Goal: Information Seeking & Learning: Learn about a topic

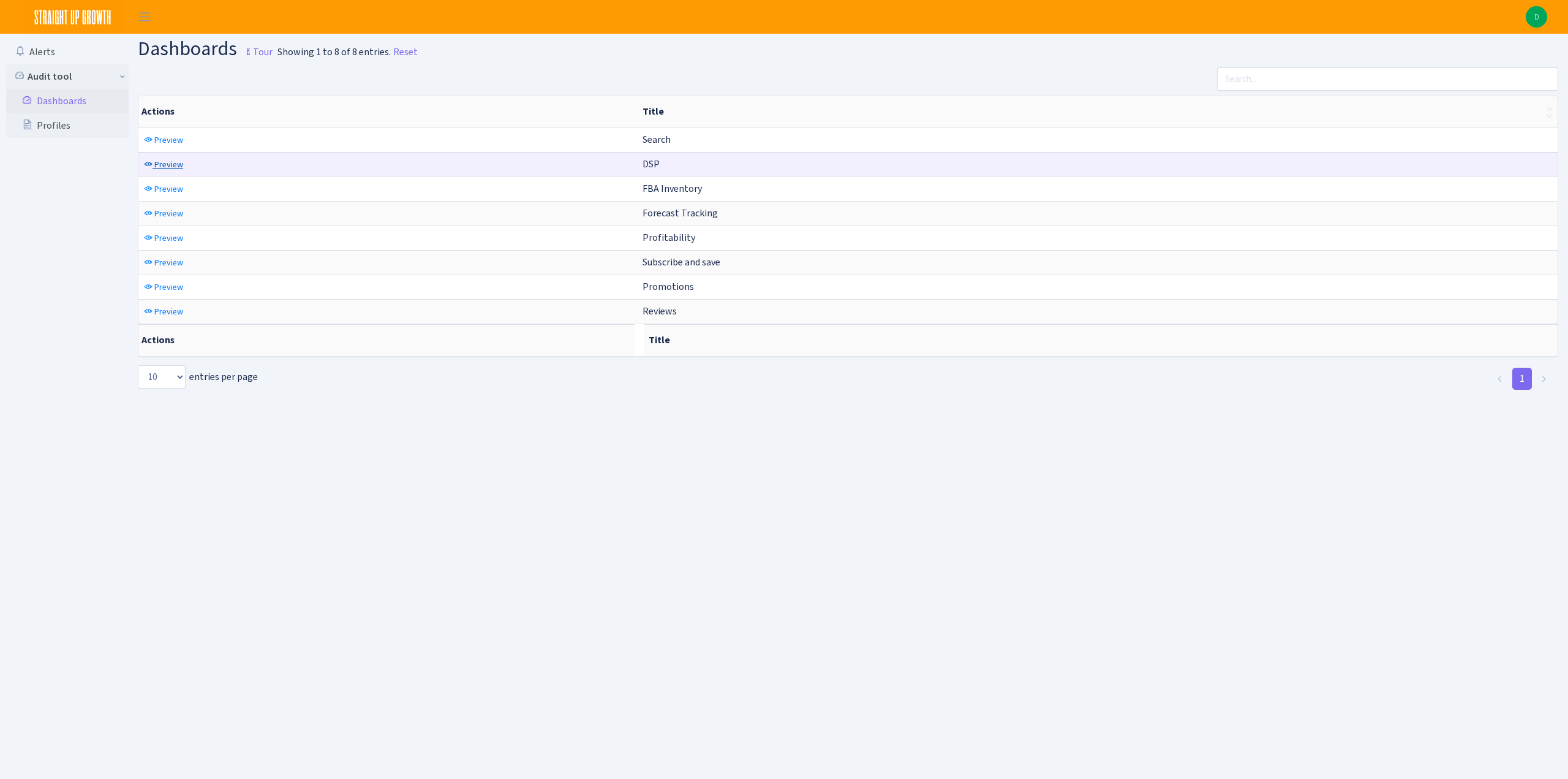
click at [177, 160] on span "Preview" at bounding box center [168, 164] width 29 height 12
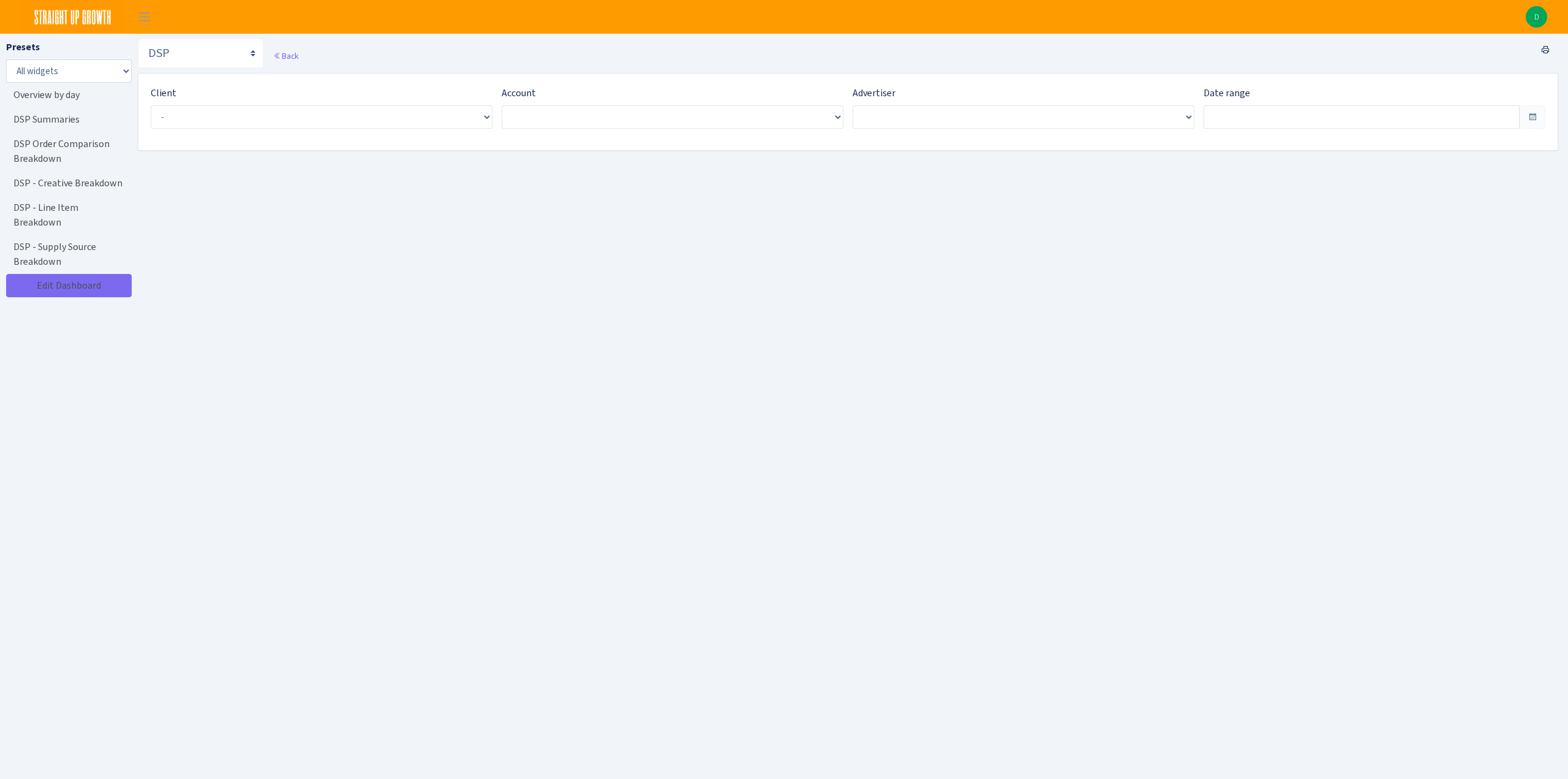
type input "Aug 2, 2025 - Aug 31, 2025"
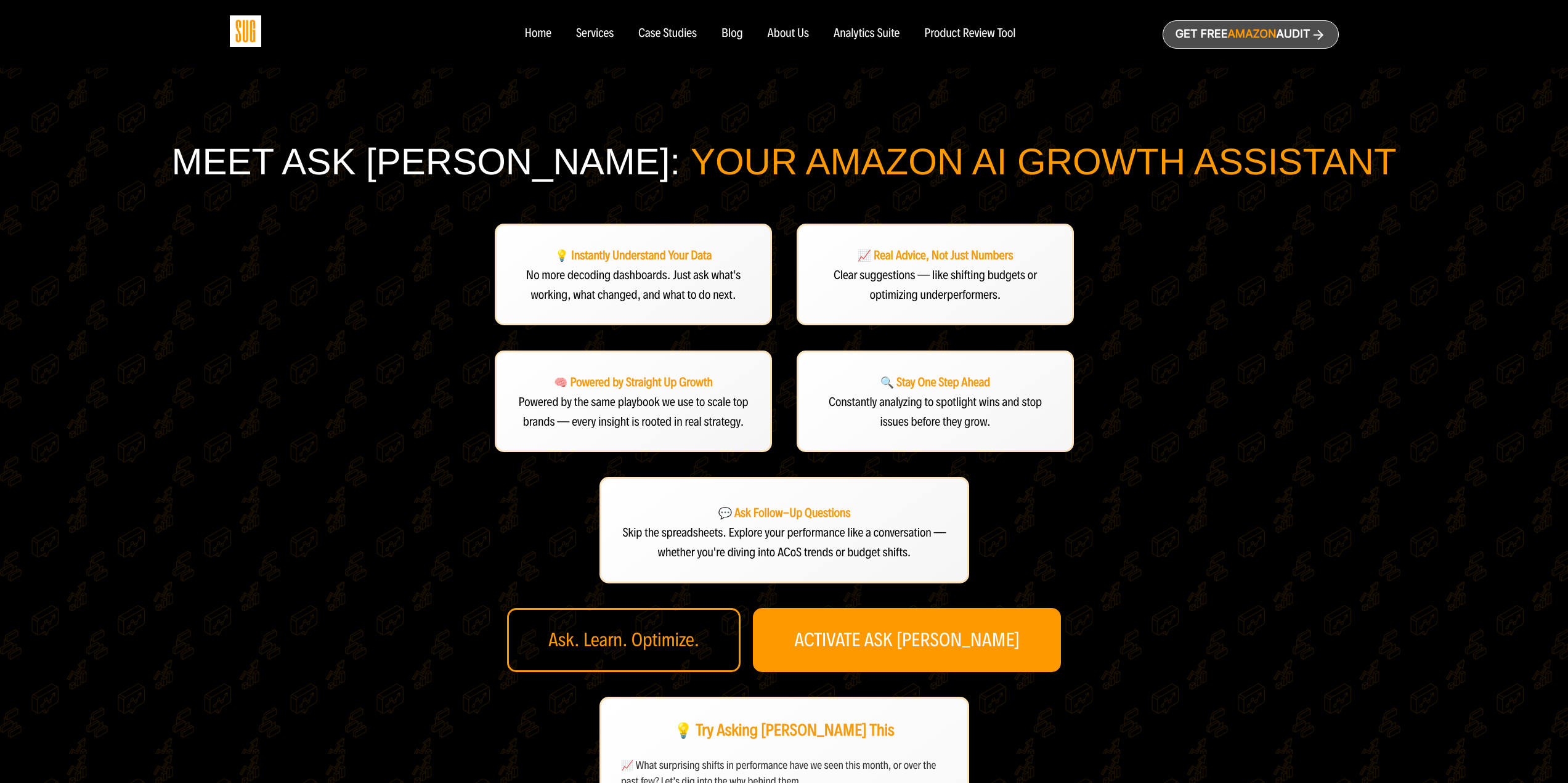
click at [643, 37] on div "Case Studies" at bounding box center [667, 34] width 58 height 14
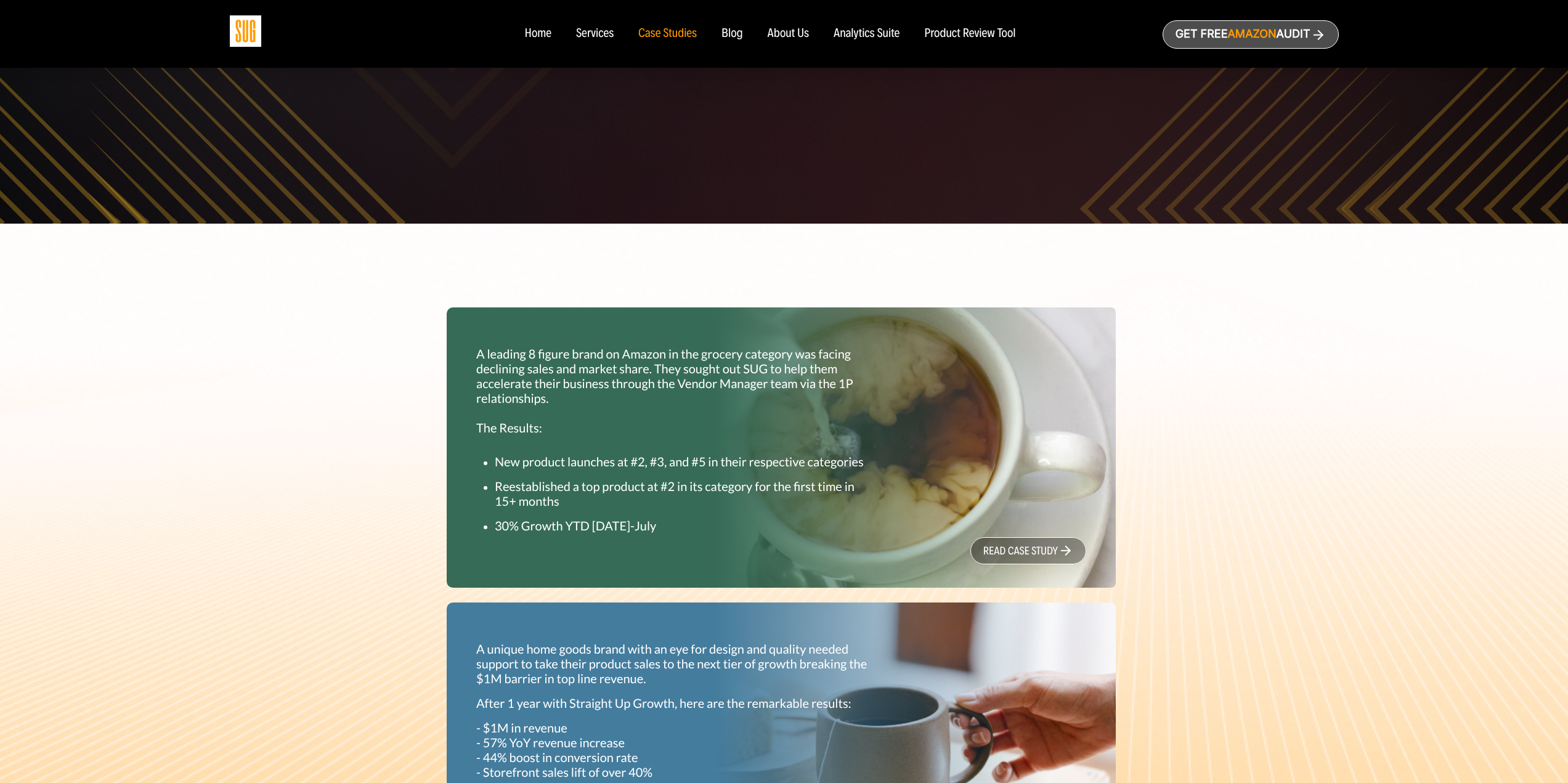
scroll to position [246, 0]
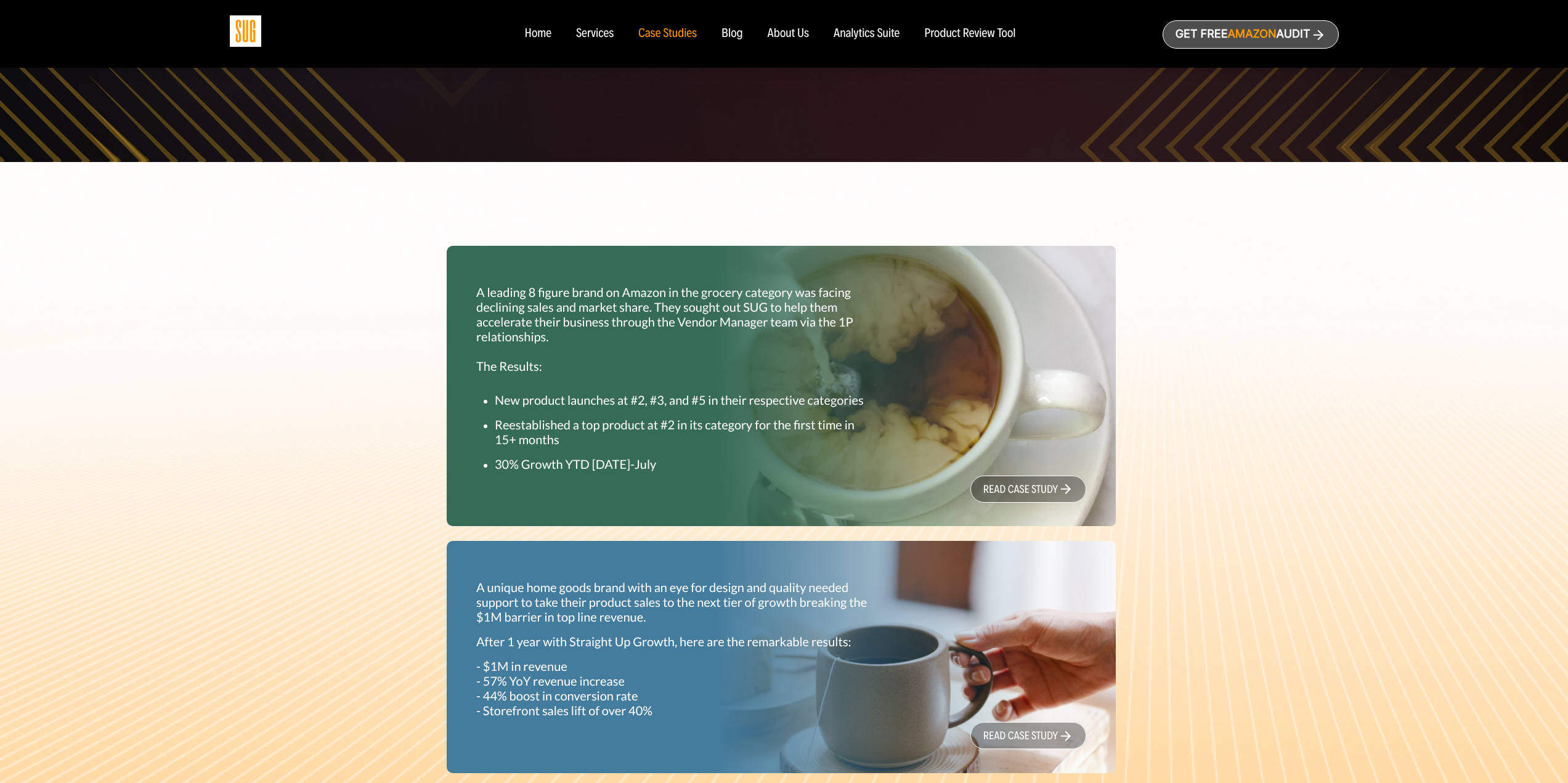
click at [610, 30] on div "Services" at bounding box center [595, 34] width 38 height 14
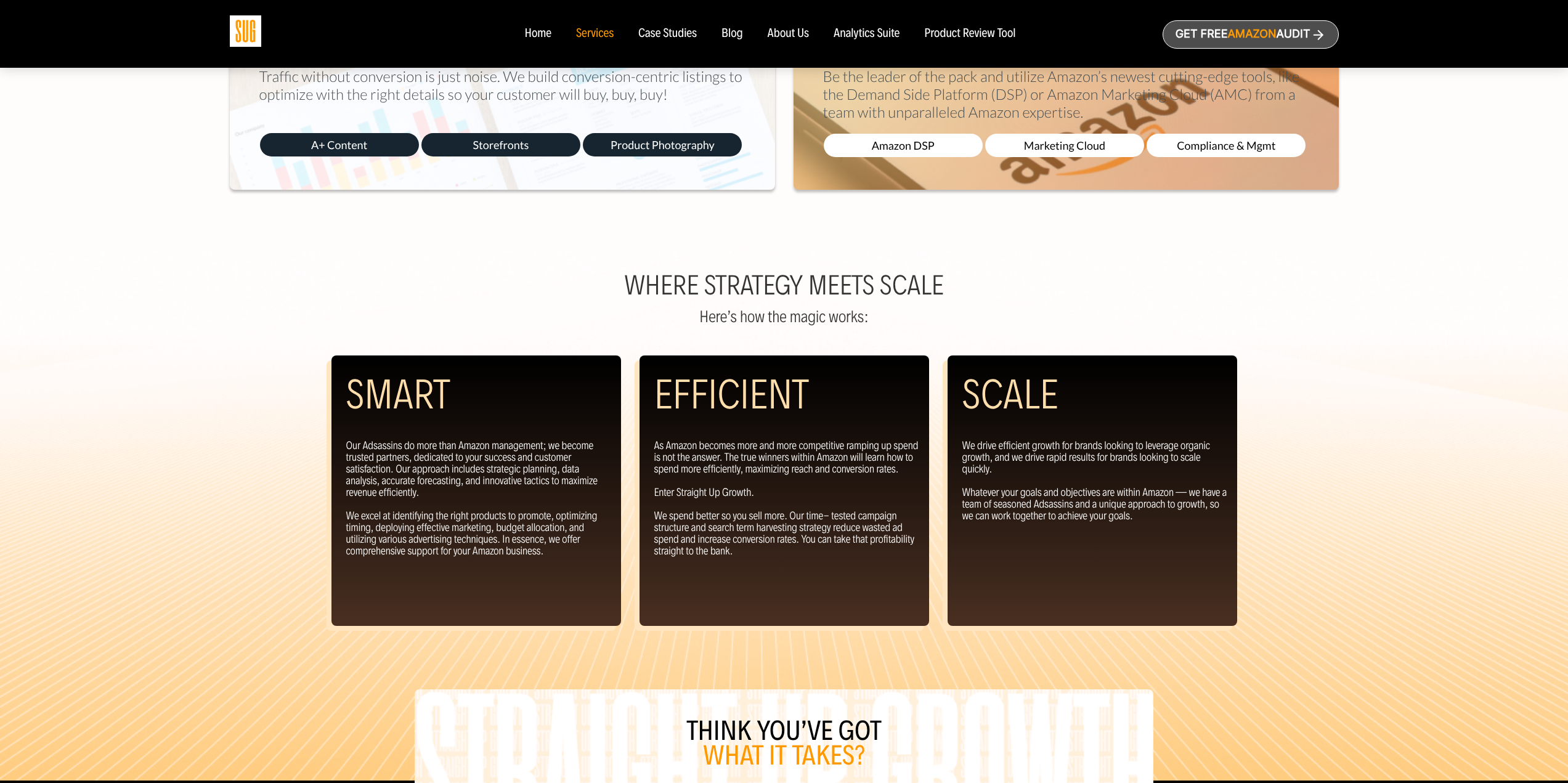
scroll to position [838, 0]
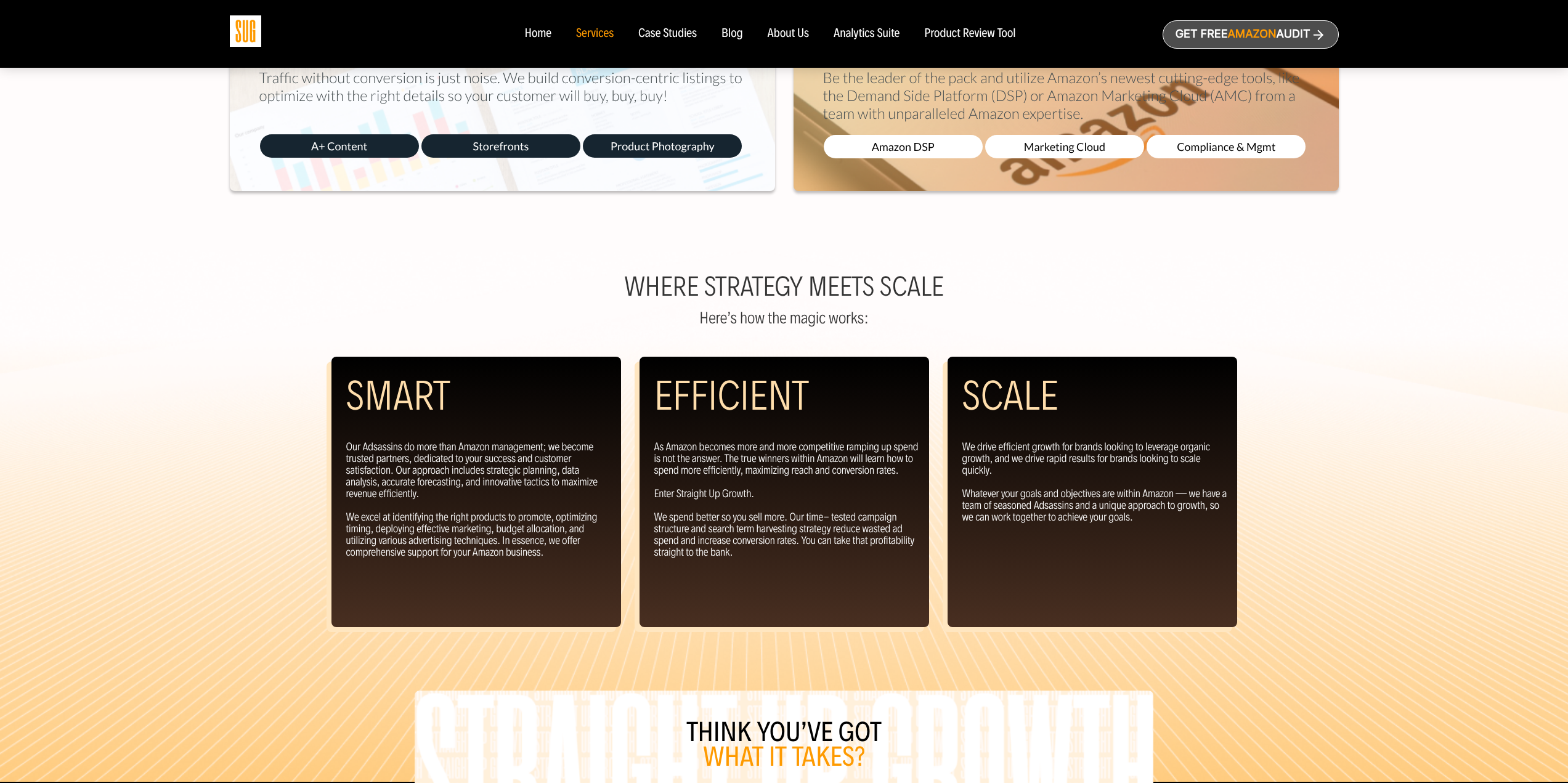
click at [671, 31] on div "Case Studies" at bounding box center [667, 34] width 58 height 14
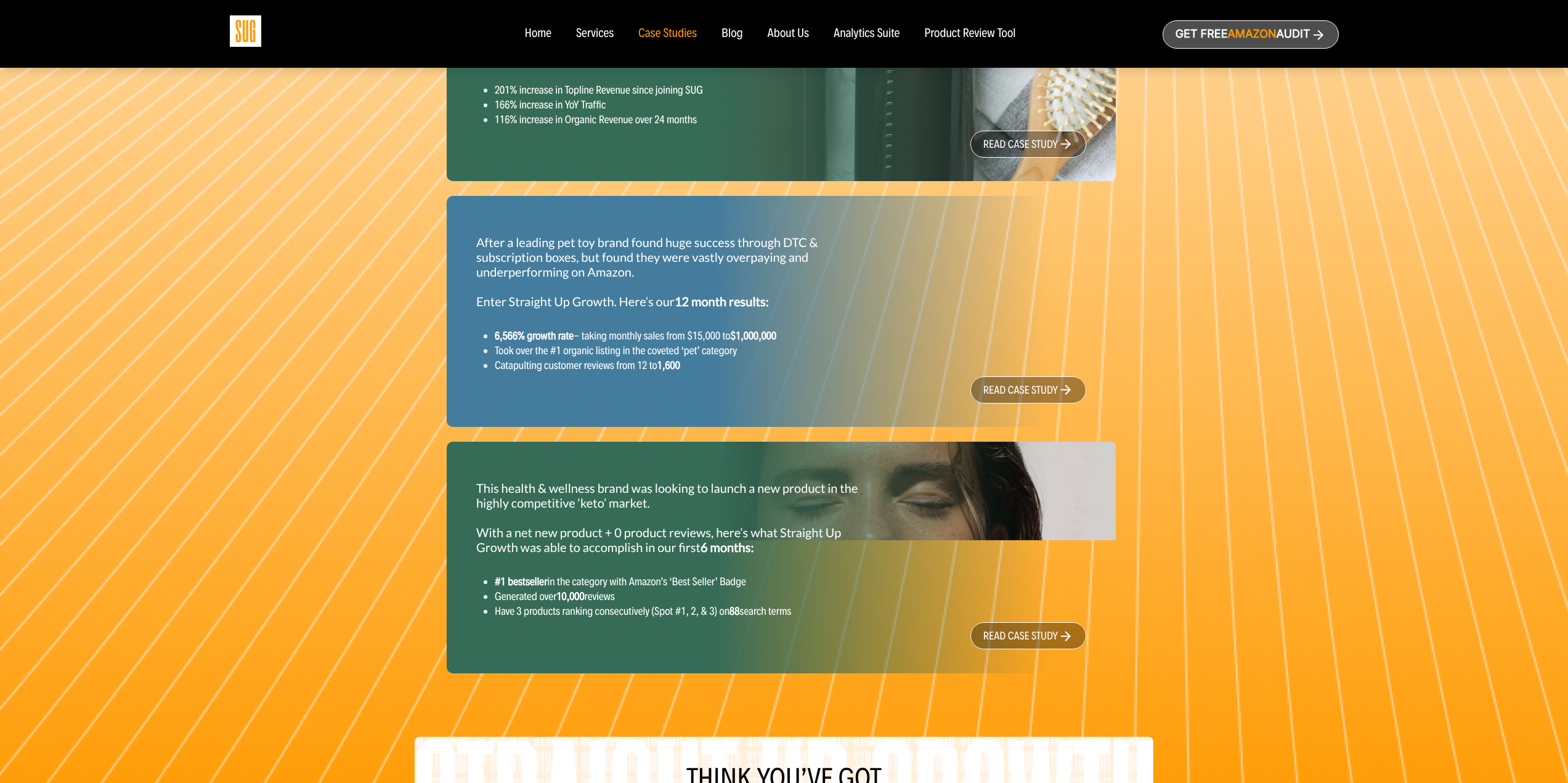
scroll to position [1047, 0]
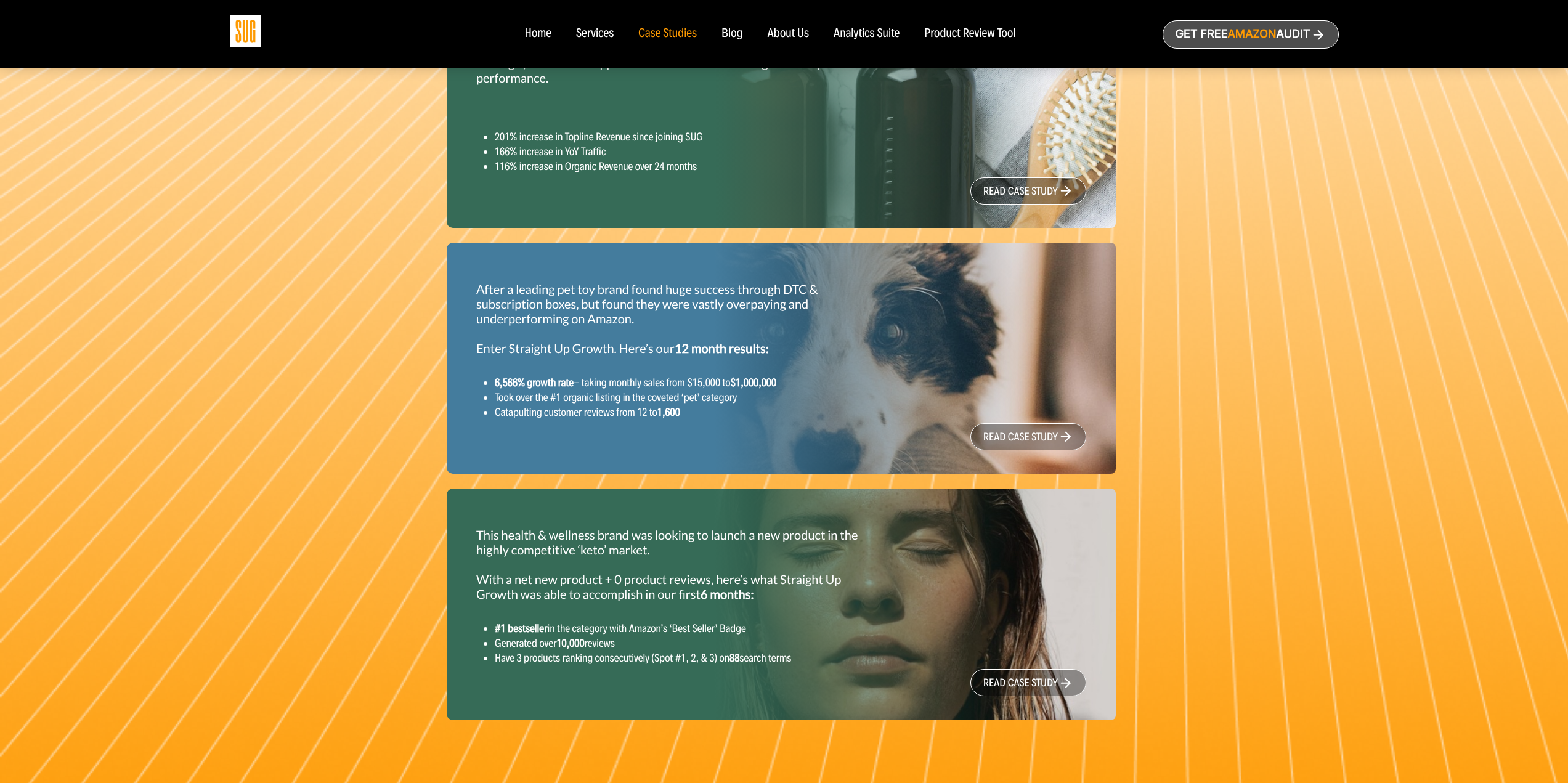
click at [735, 28] on div "Blog" at bounding box center [732, 34] width 21 height 14
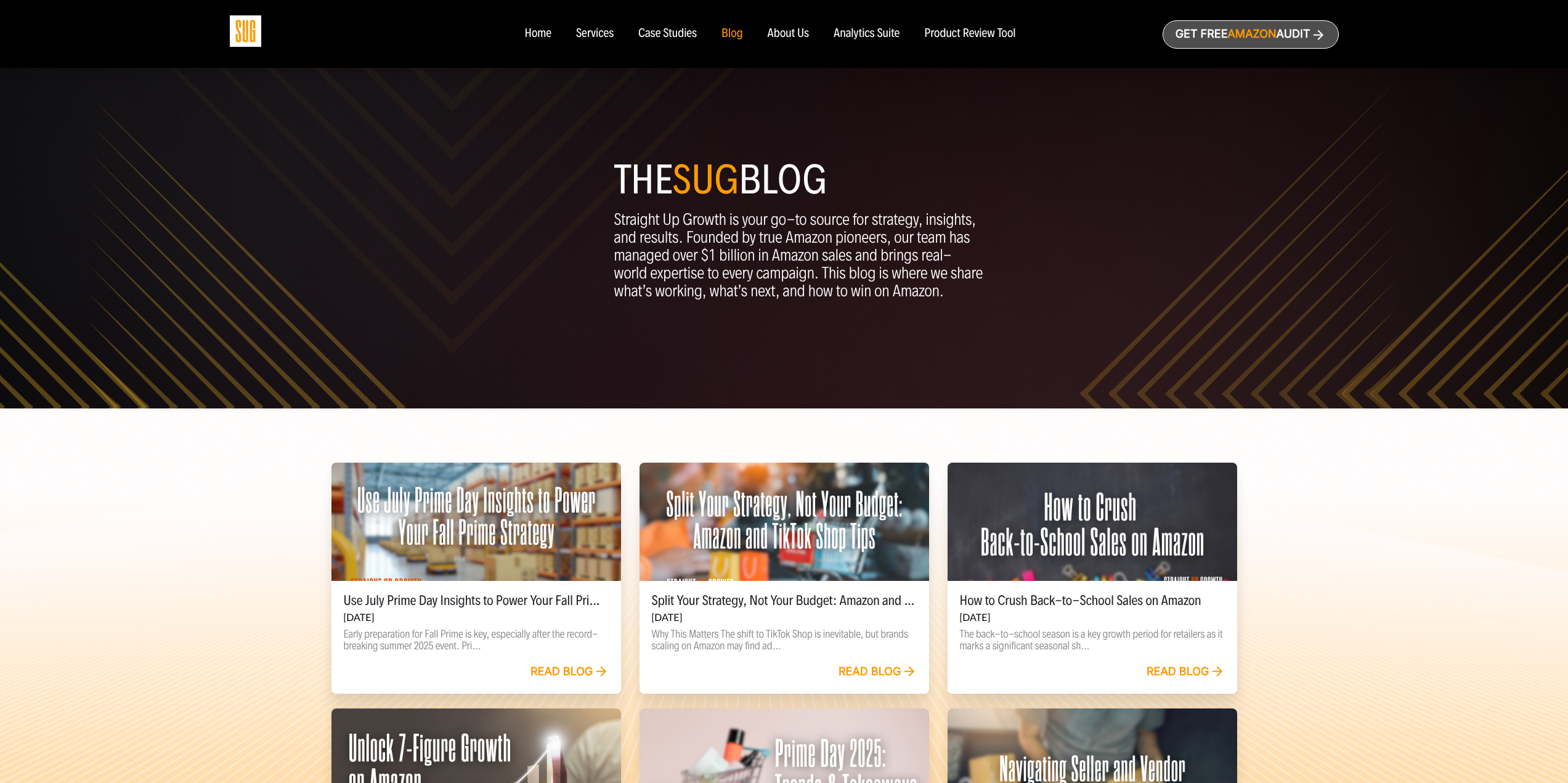
click at [690, 39] on div "Case Studies" at bounding box center [667, 34] width 58 height 14
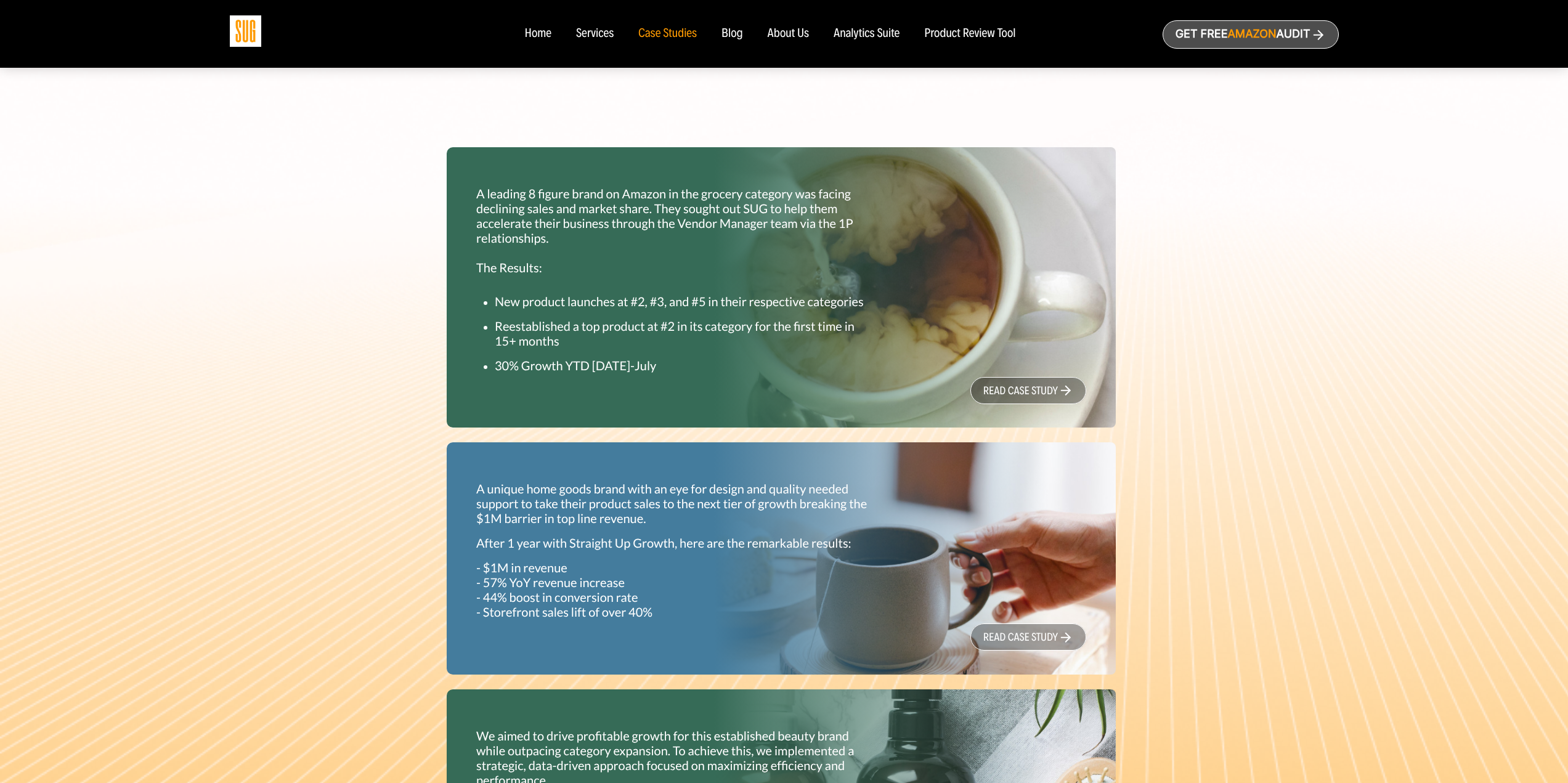
scroll to position [370, 0]
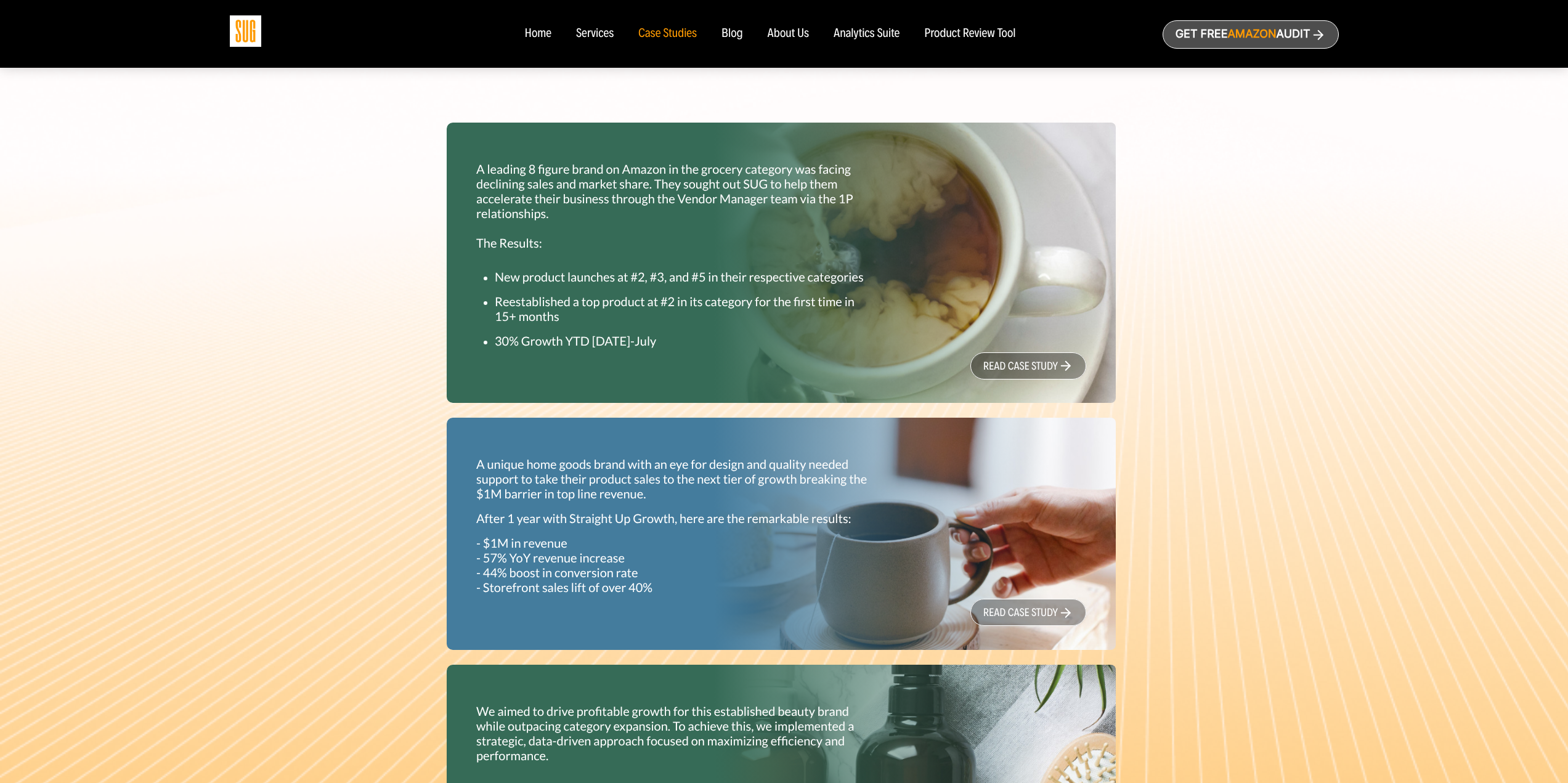
click at [1027, 372] on link "read case study" at bounding box center [1028, 366] width 116 height 27
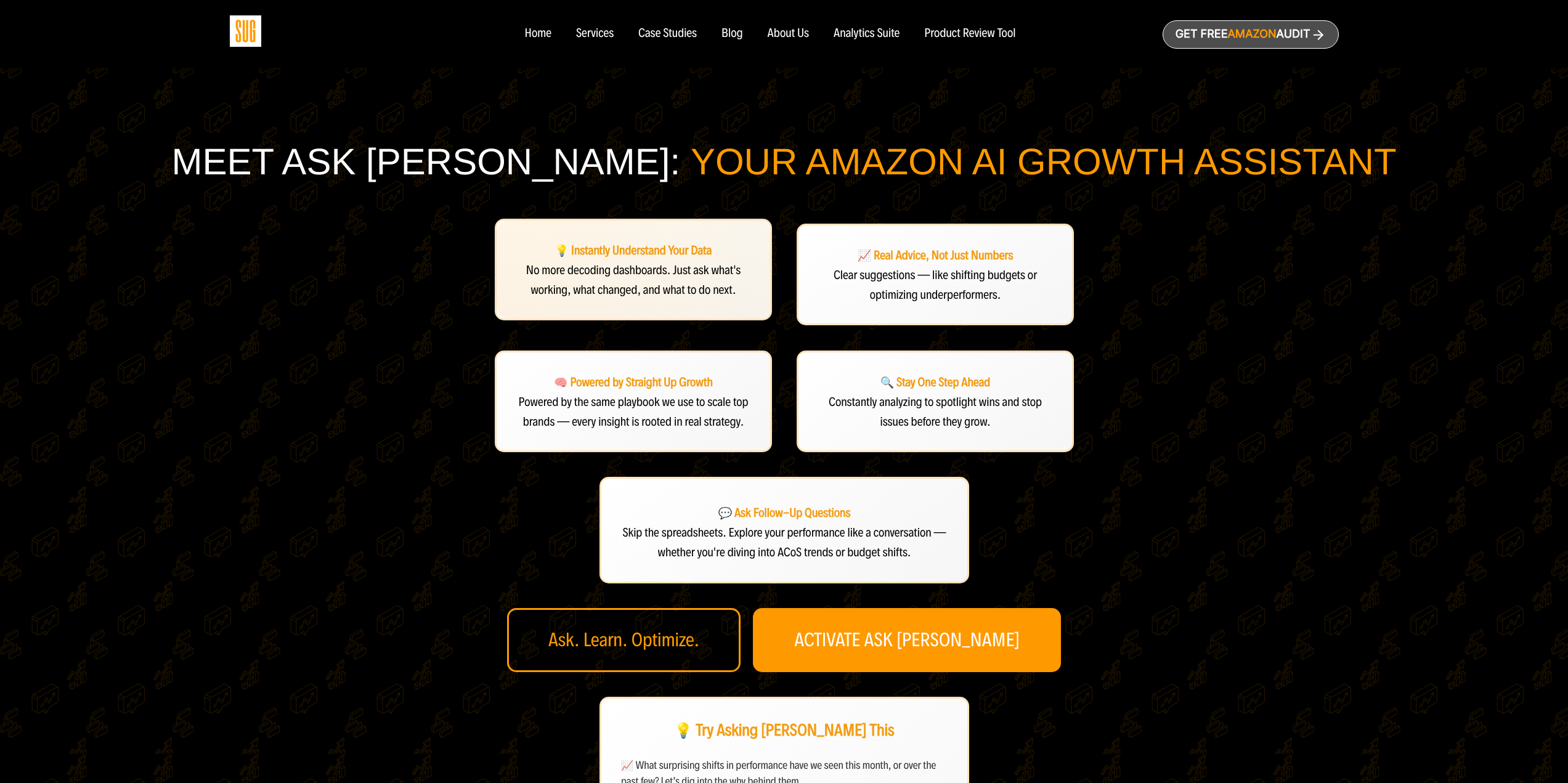
click at [666, 248] on strong "💡 Instantly Understand Your Data" at bounding box center [632, 251] width 157 height 15
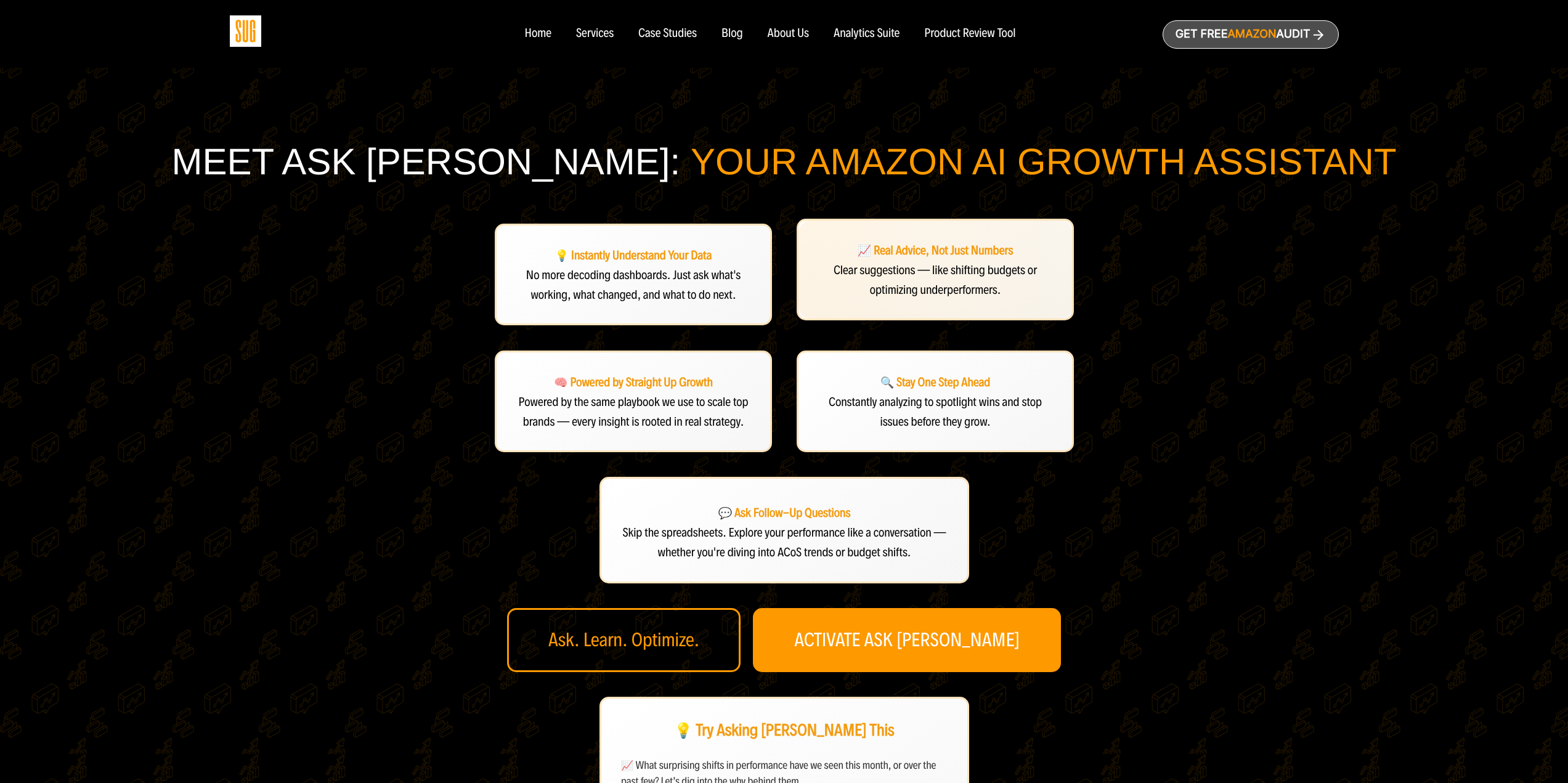
click at [912, 241] on p "📈 Real Advice, Not Just Numbers" at bounding box center [935, 250] width 234 height 20
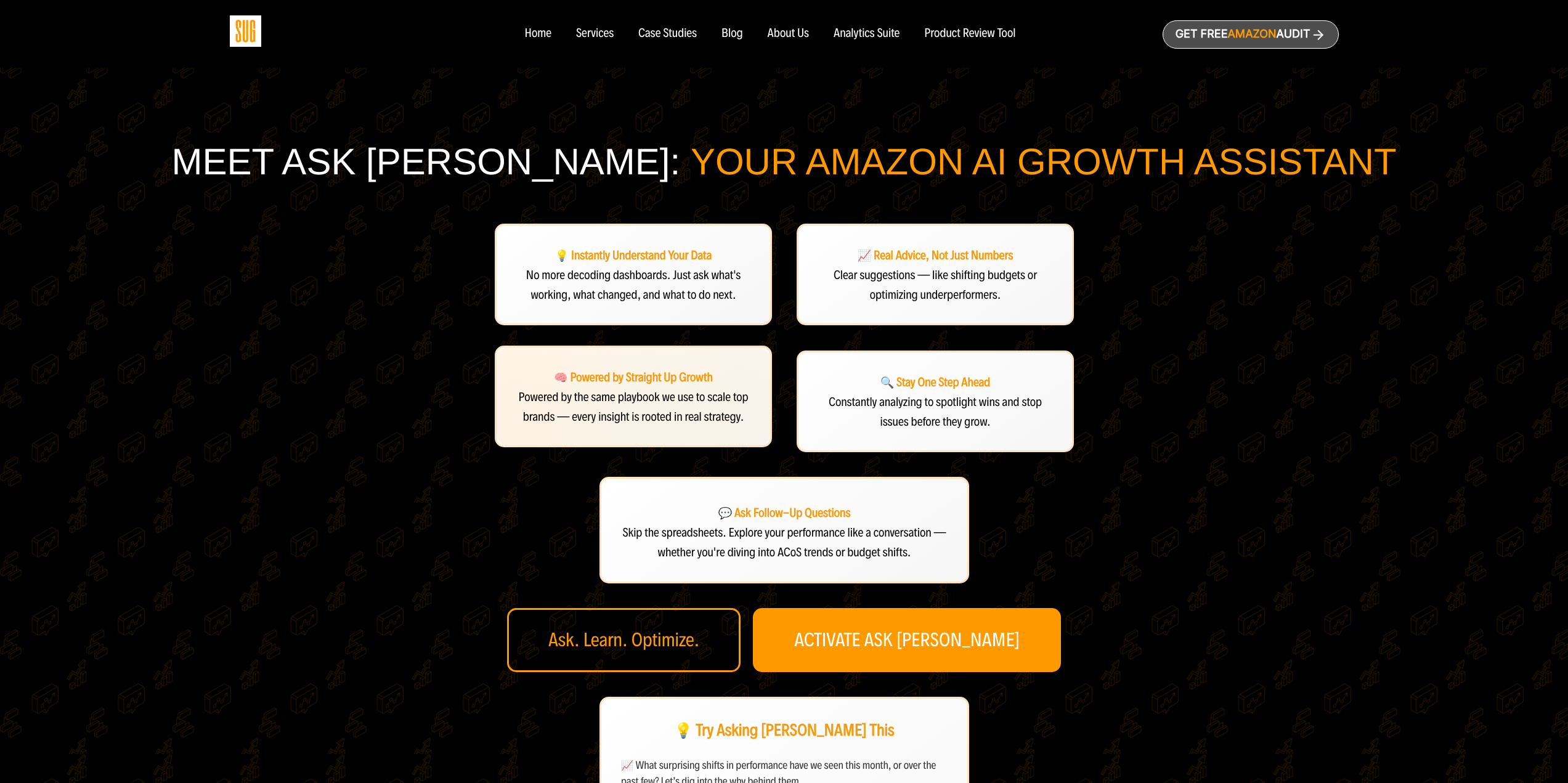
click at [667, 386] on p "Powered by the same playbook we use to scale top brands — every insight is root…" at bounding box center [633, 405] width 234 height 39
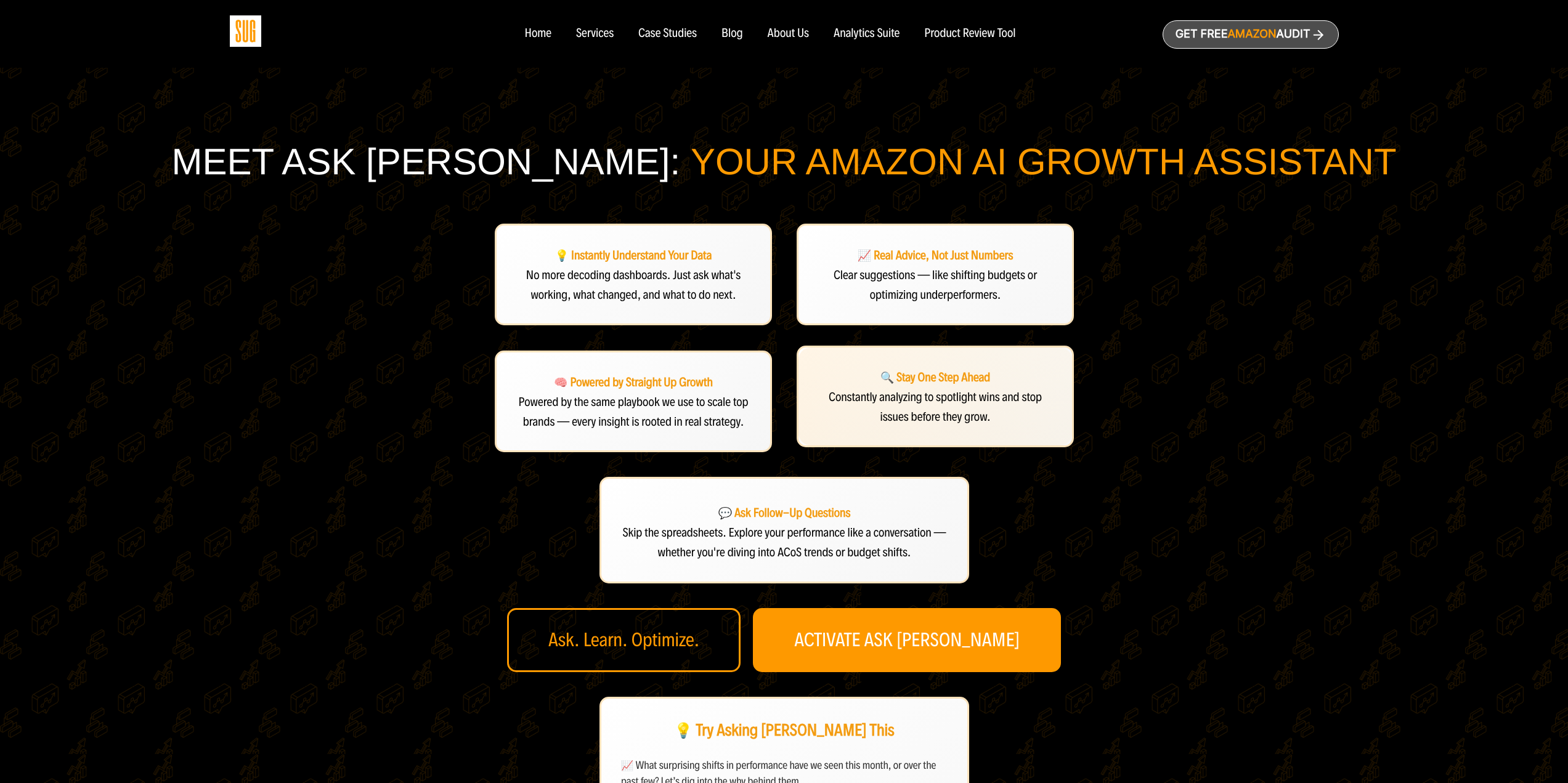
click at [935, 394] on span "Constantly analyzing to spotlight wins and stop issues before they grow." at bounding box center [935, 407] width 213 height 34
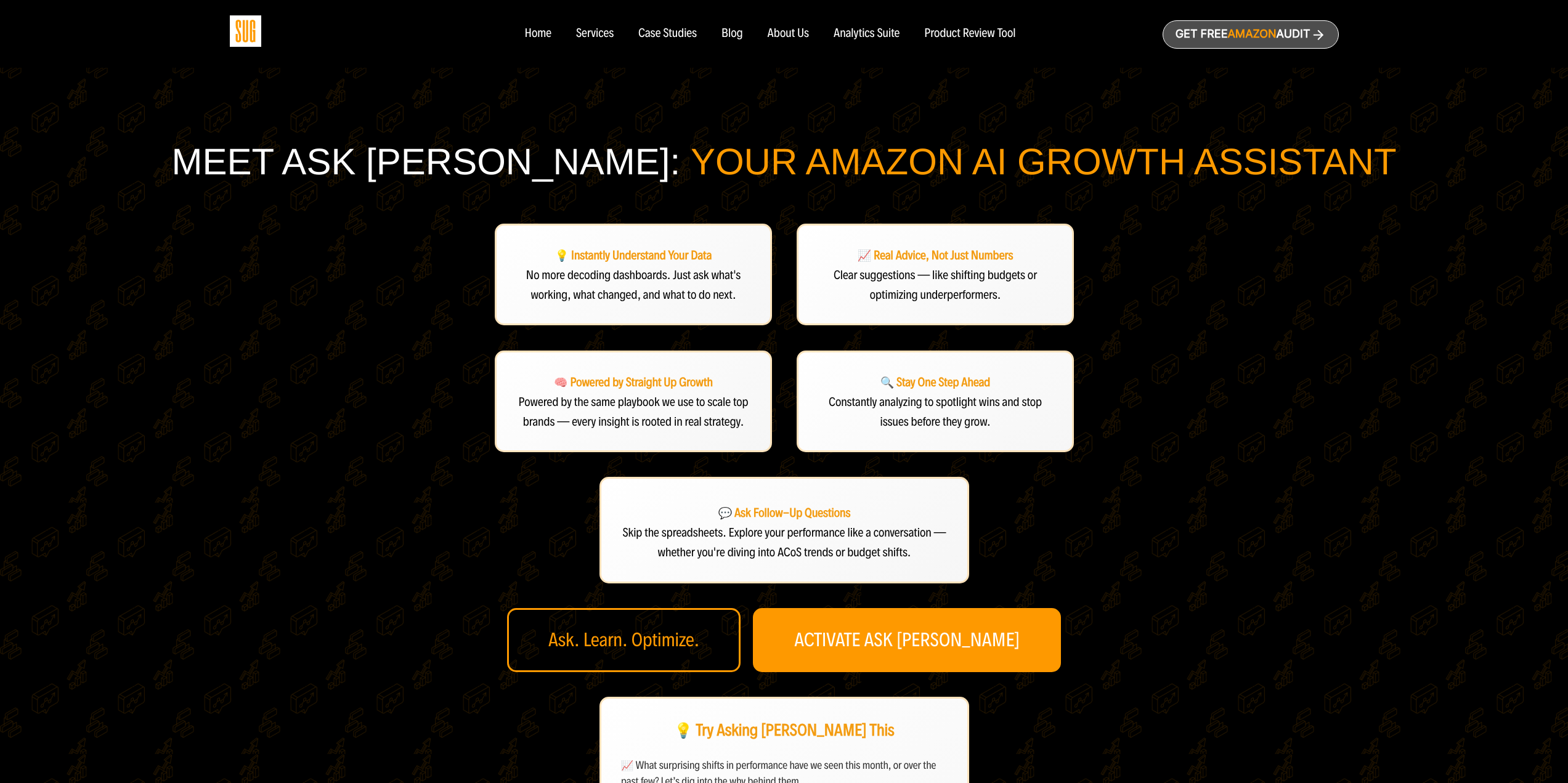
click at [678, 647] on div "Ask. Learn. Optimize." at bounding box center [623, 640] width 233 height 64
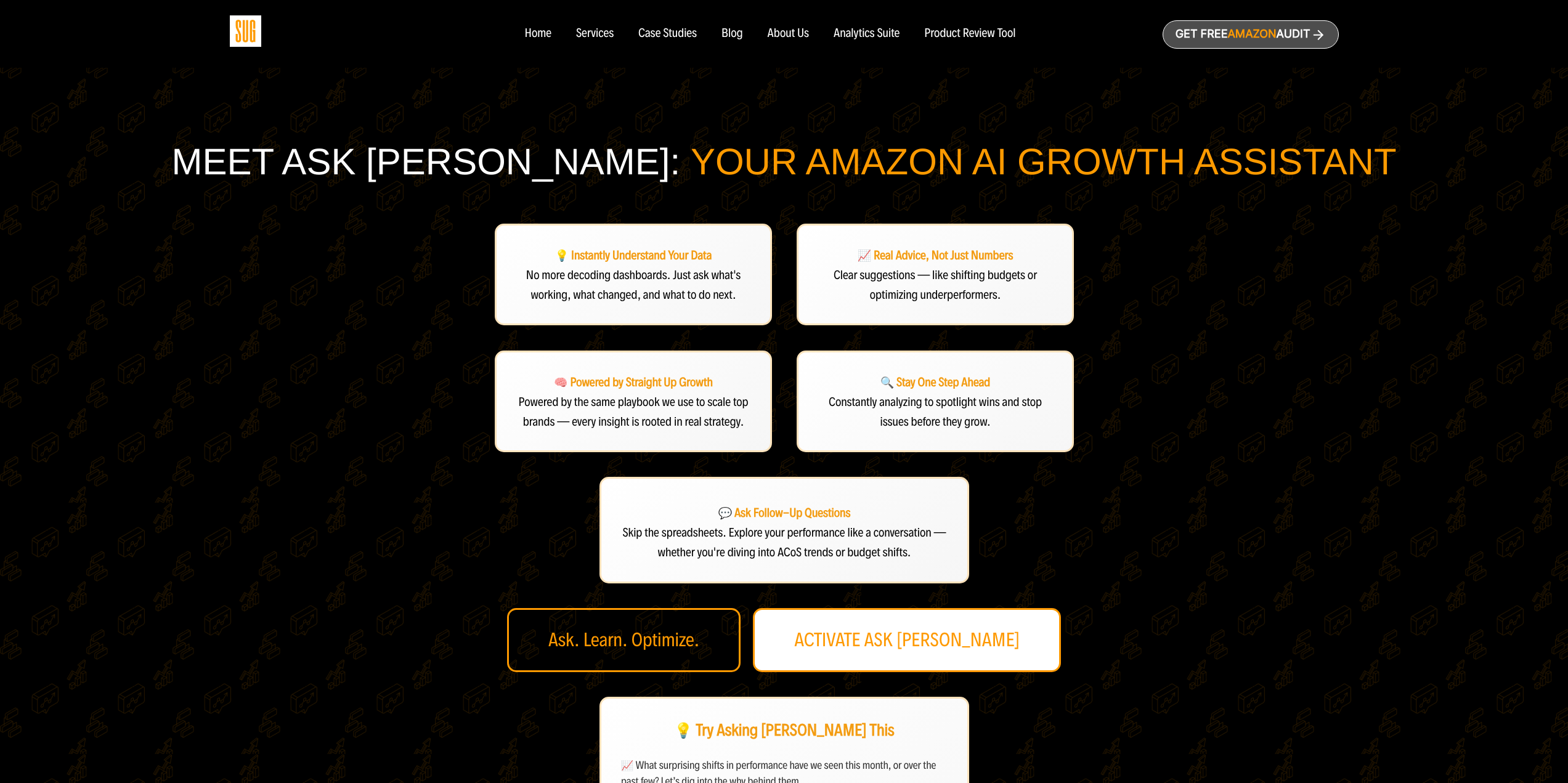
click at [932, 640] on link "ACTIVATE ASK [PERSON_NAME]" at bounding box center [907, 640] width 308 height 64
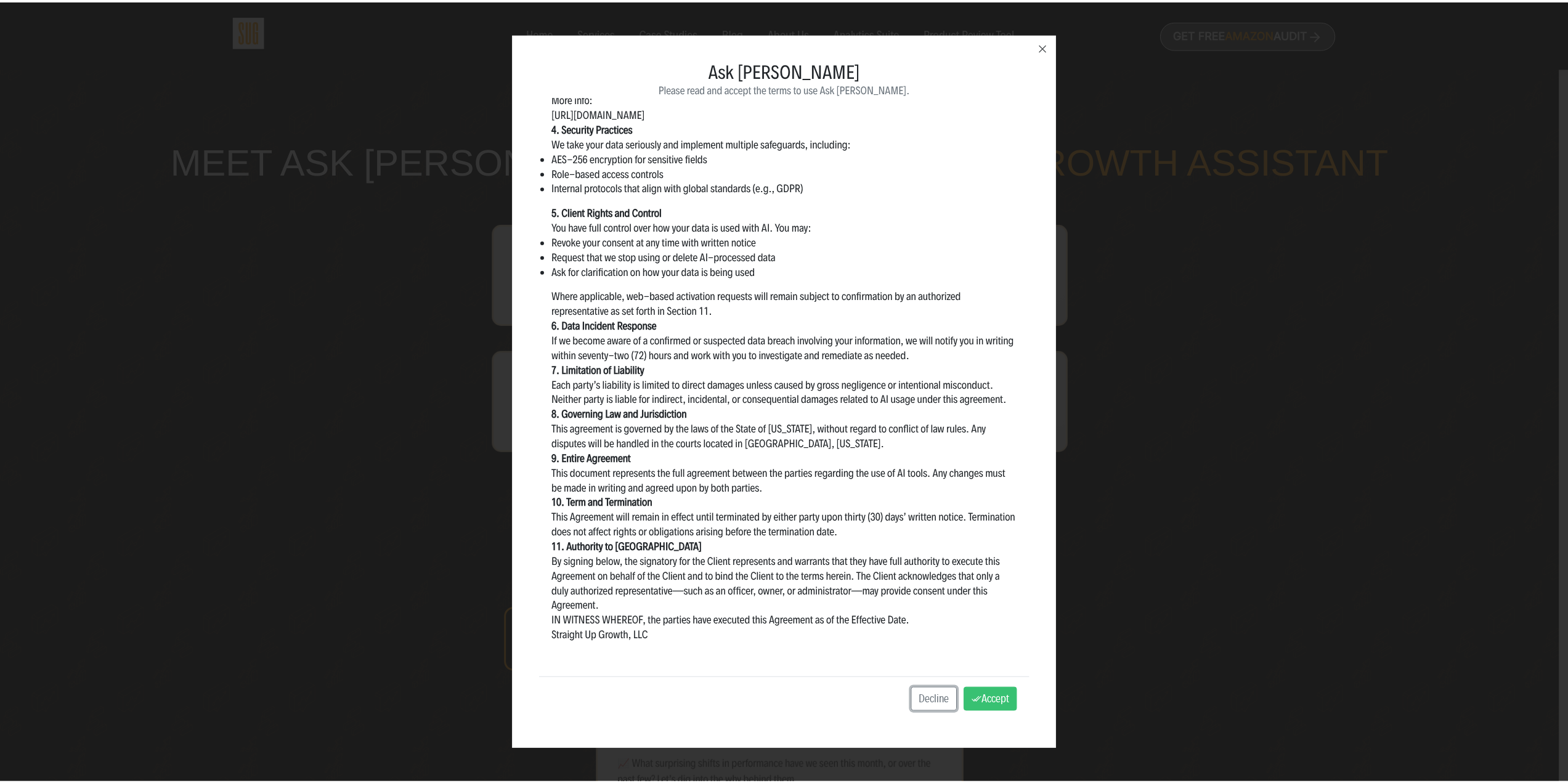
scroll to position [497, 0]
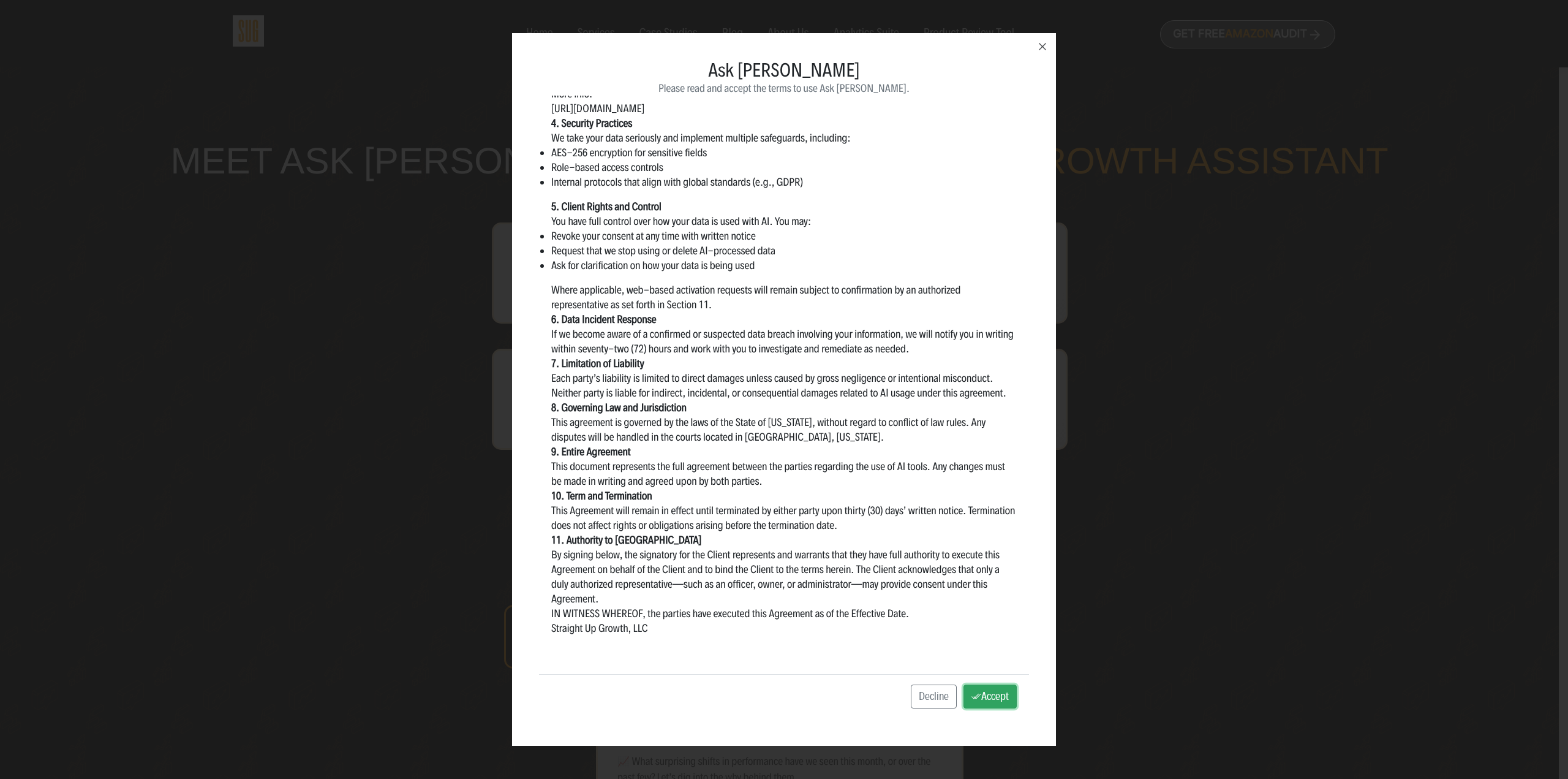
click at [972, 694] on button "Accept" at bounding box center [990, 696] width 53 height 25
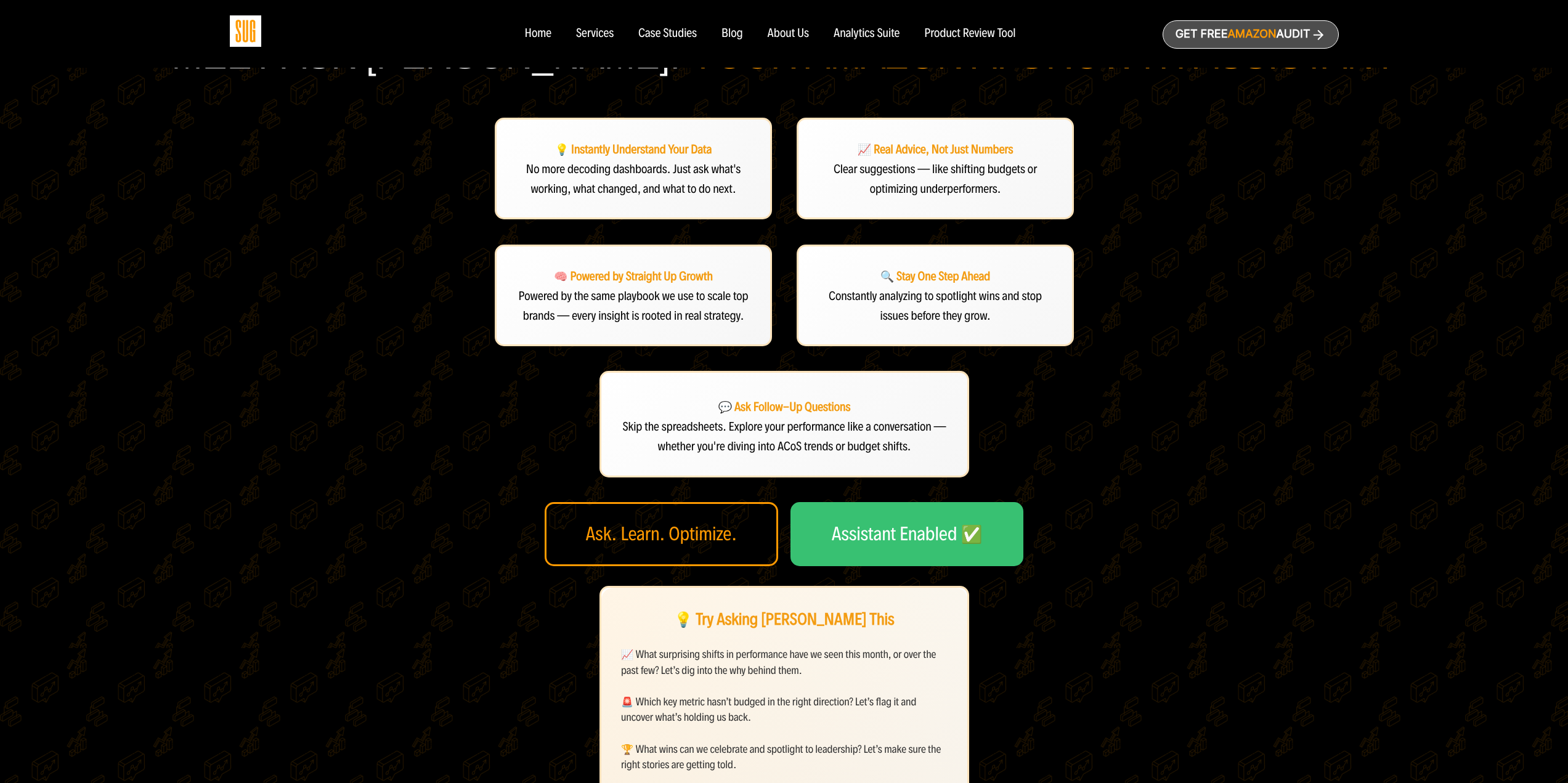
scroll to position [0, 0]
